Goal: Navigation & Orientation: Find specific page/section

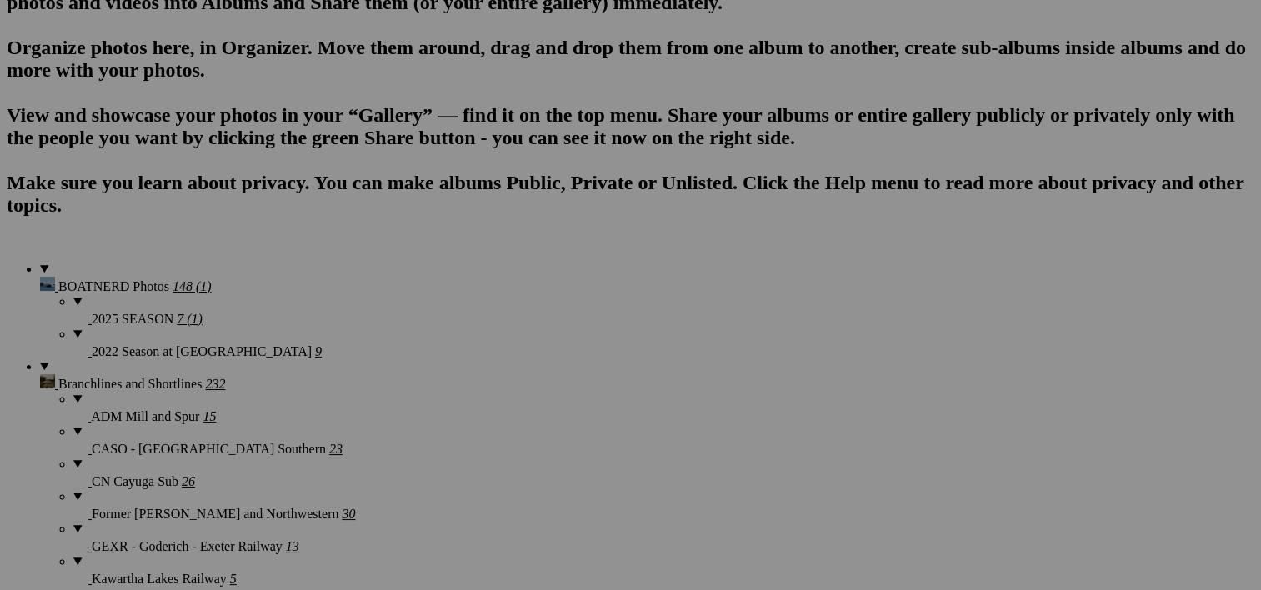
scroll to position [1263, 0]
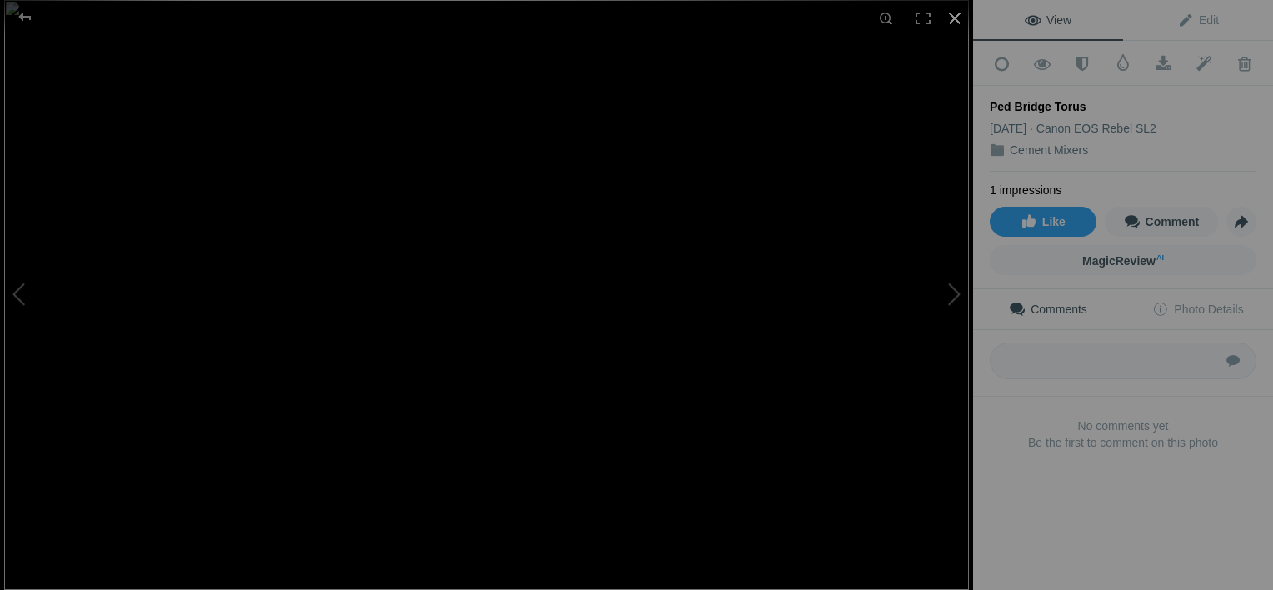
click at [951, 15] on div at bounding box center [955, 18] width 37 height 37
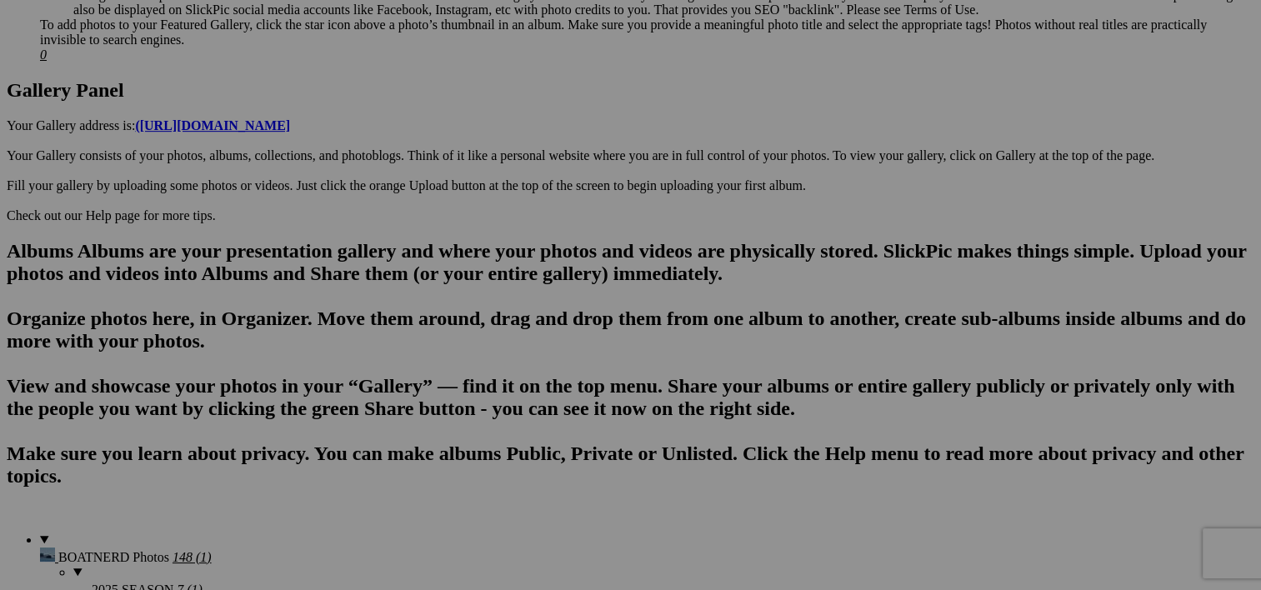
scroll to position [773, 0]
